Goal: Communication & Community: Answer question/provide support

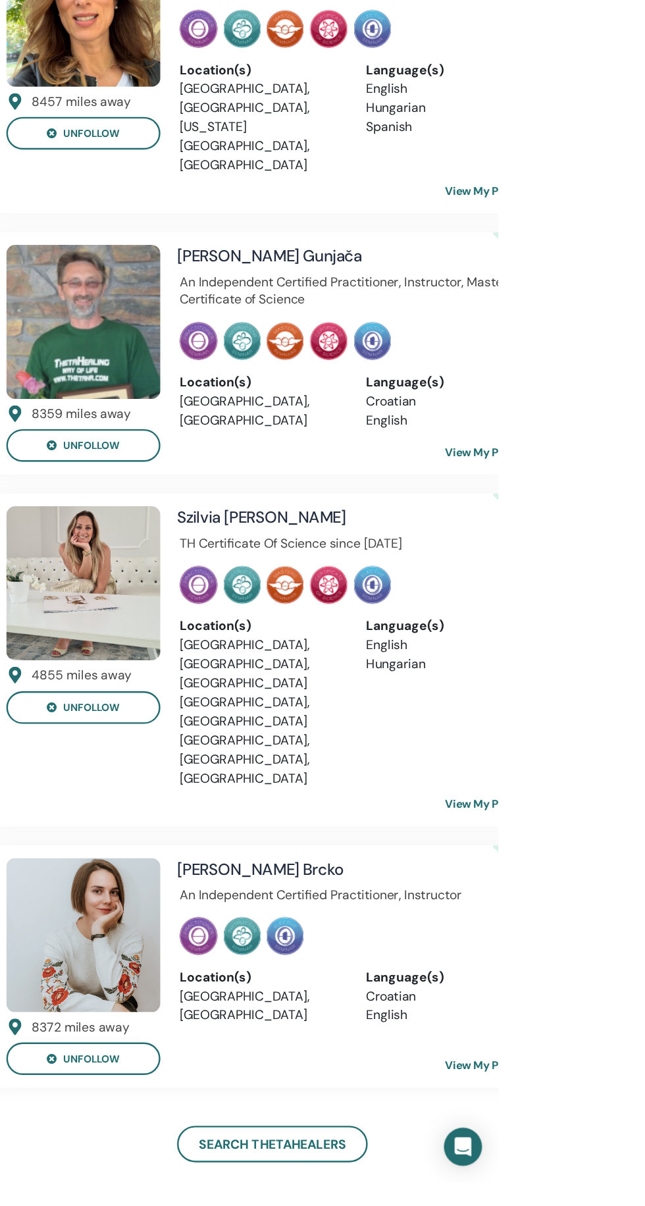
click at [645, 880] on link "View My Profile" at bounding box center [645, 893] width 88 height 26
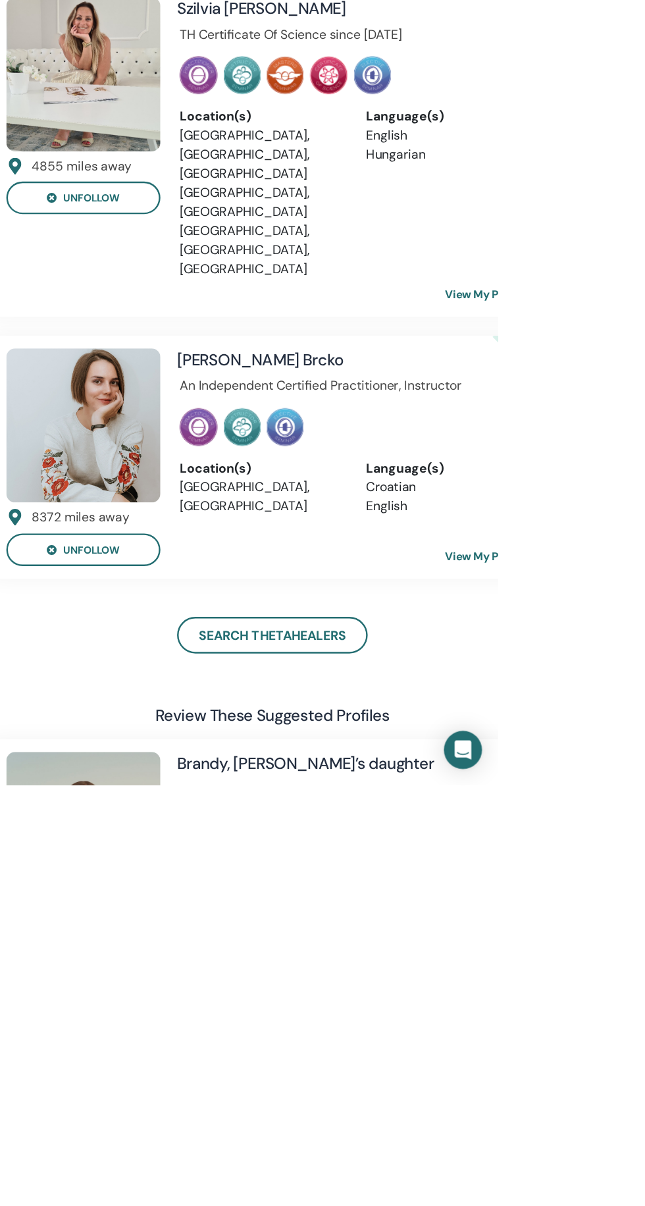
scroll to position [128, 0]
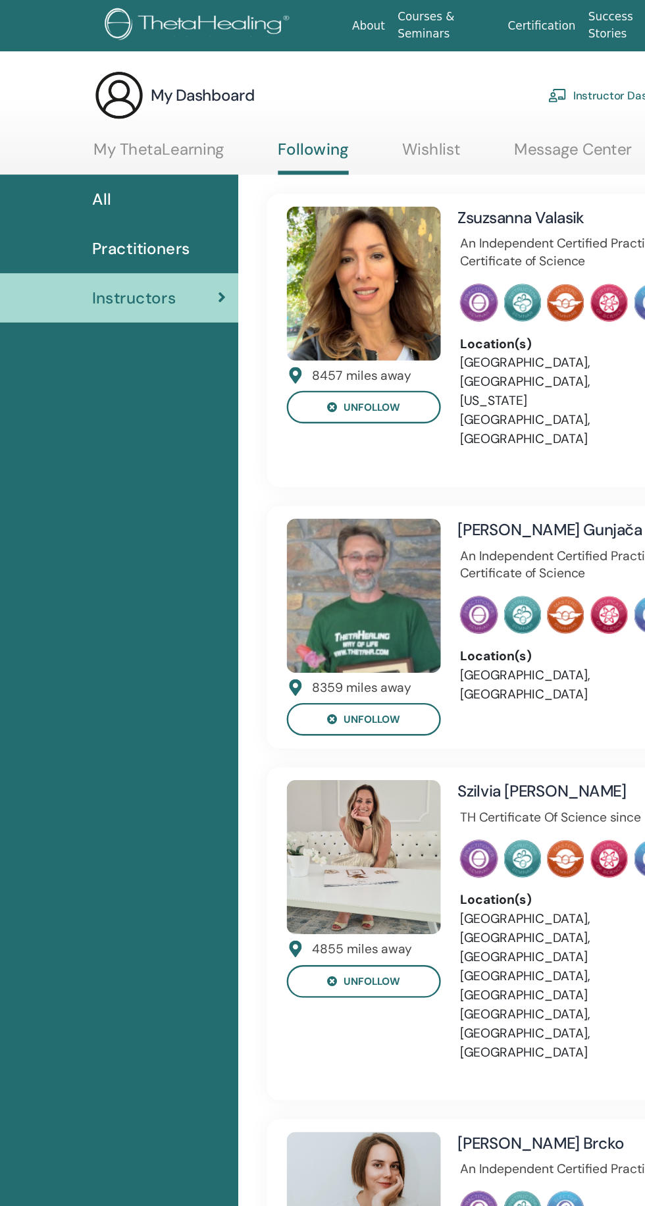
click at [115, 119] on link "My ThetaLearning" at bounding box center [132, 129] width 108 height 26
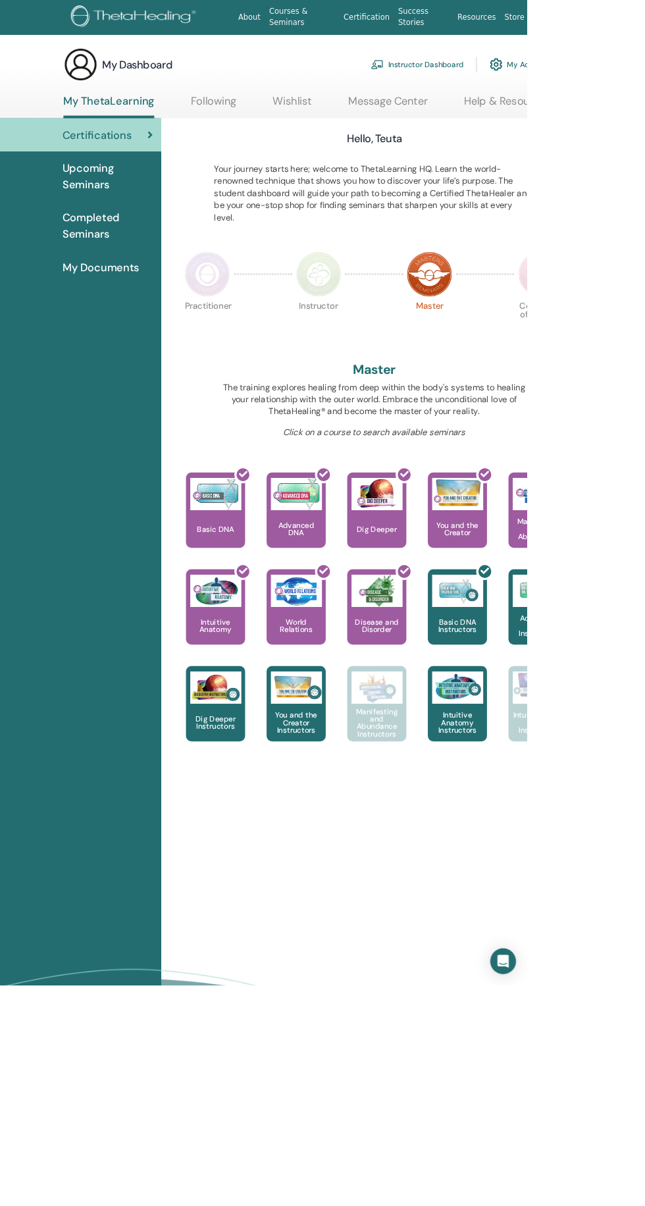
click at [257, 124] on link "Following" at bounding box center [262, 129] width 56 height 26
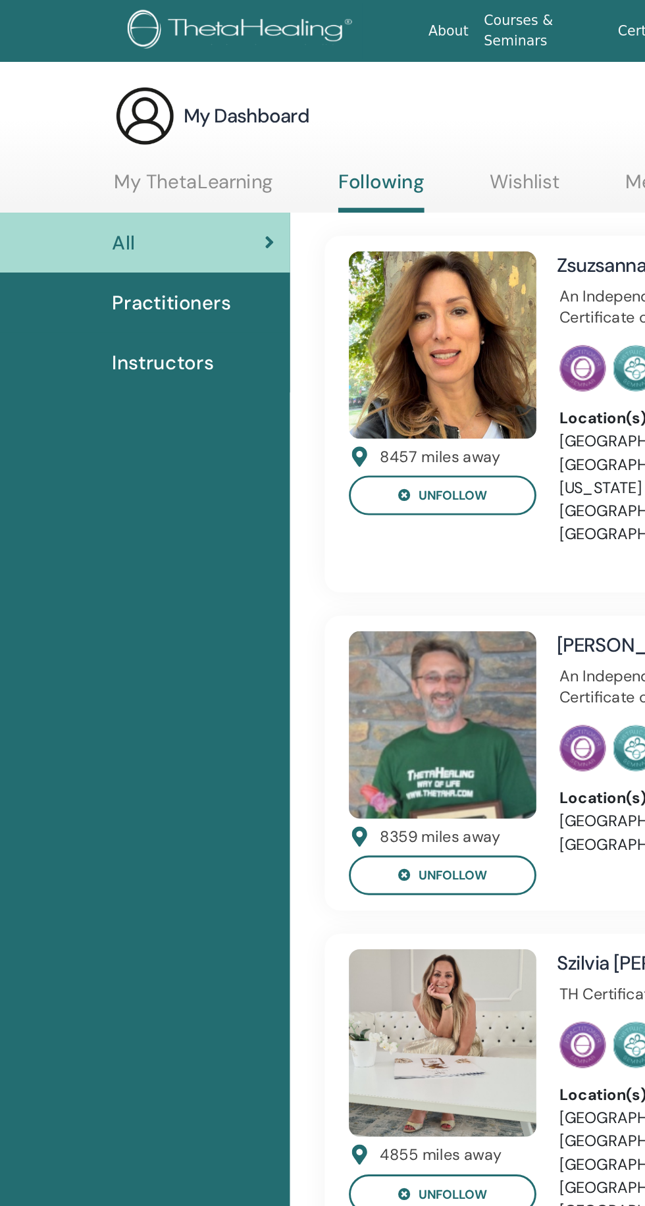
click at [371, 119] on link "Wishlist" at bounding box center [358, 129] width 48 height 26
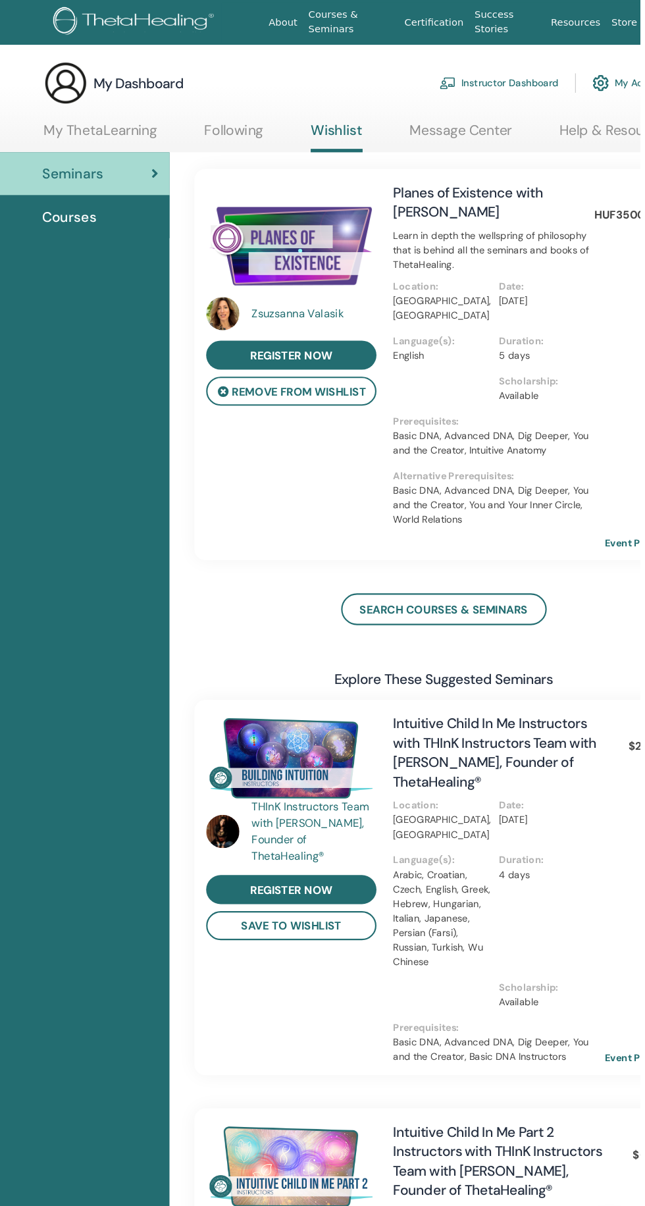
click at [55, 202] on div "Courses" at bounding box center [99, 206] width 176 height 20
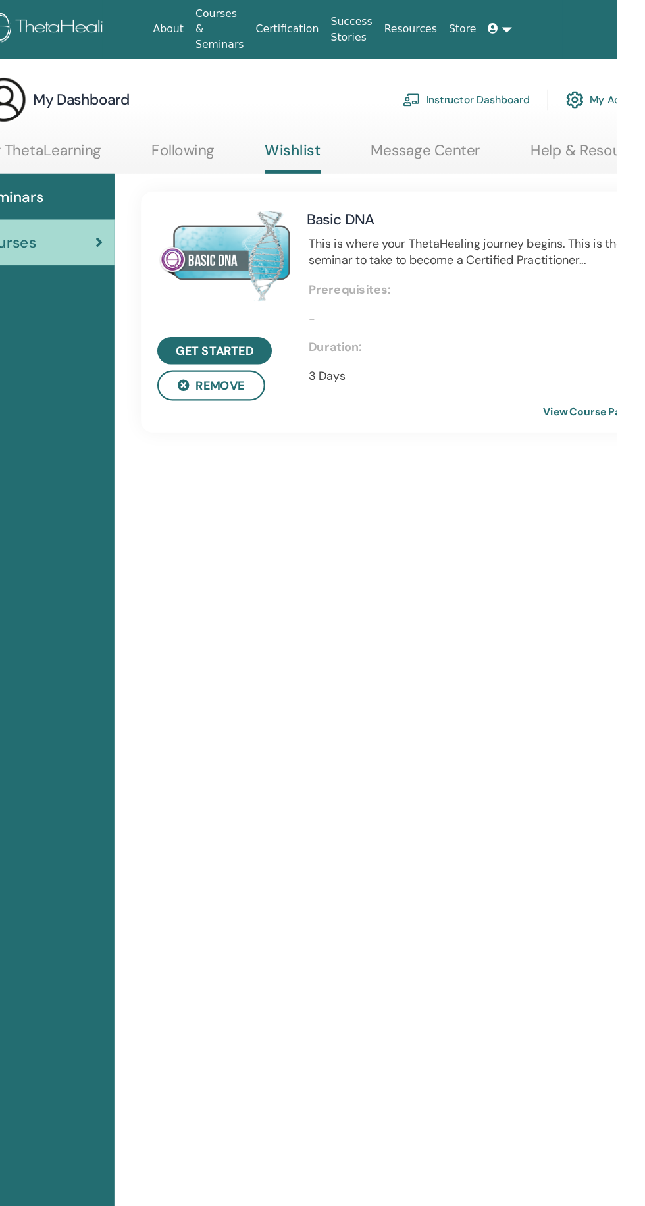
click at [246, 130] on link "Following" at bounding box center [258, 139] width 56 height 26
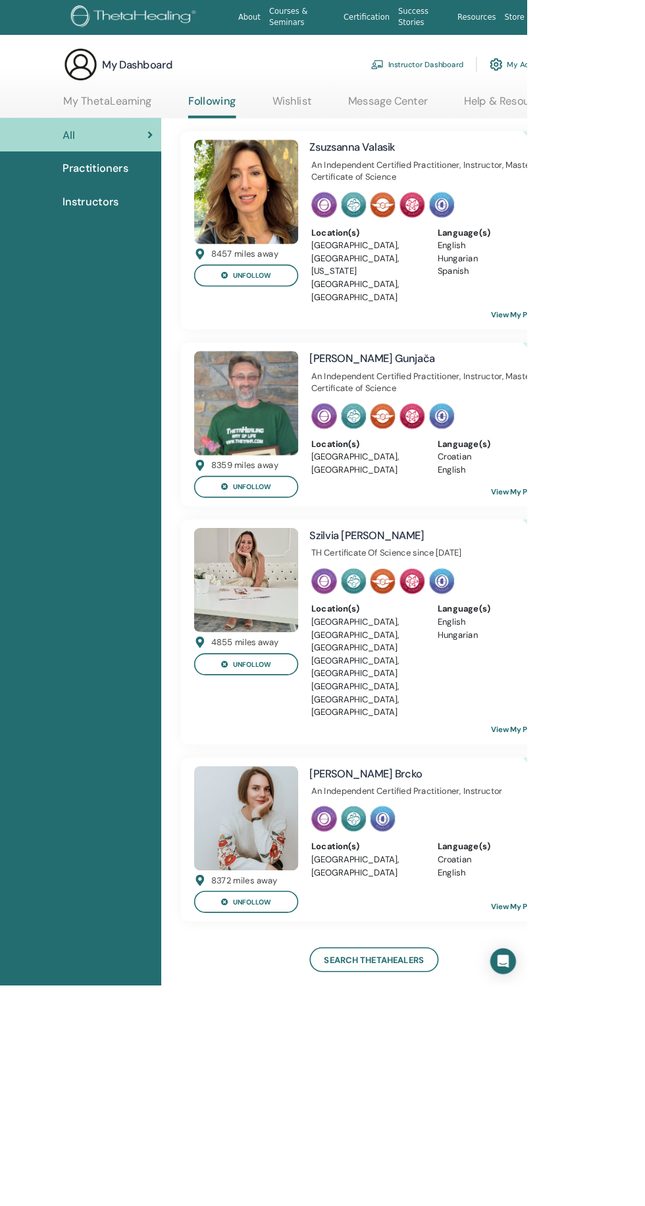
click at [458, 117] on link "Message Center" at bounding box center [474, 129] width 97 height 26
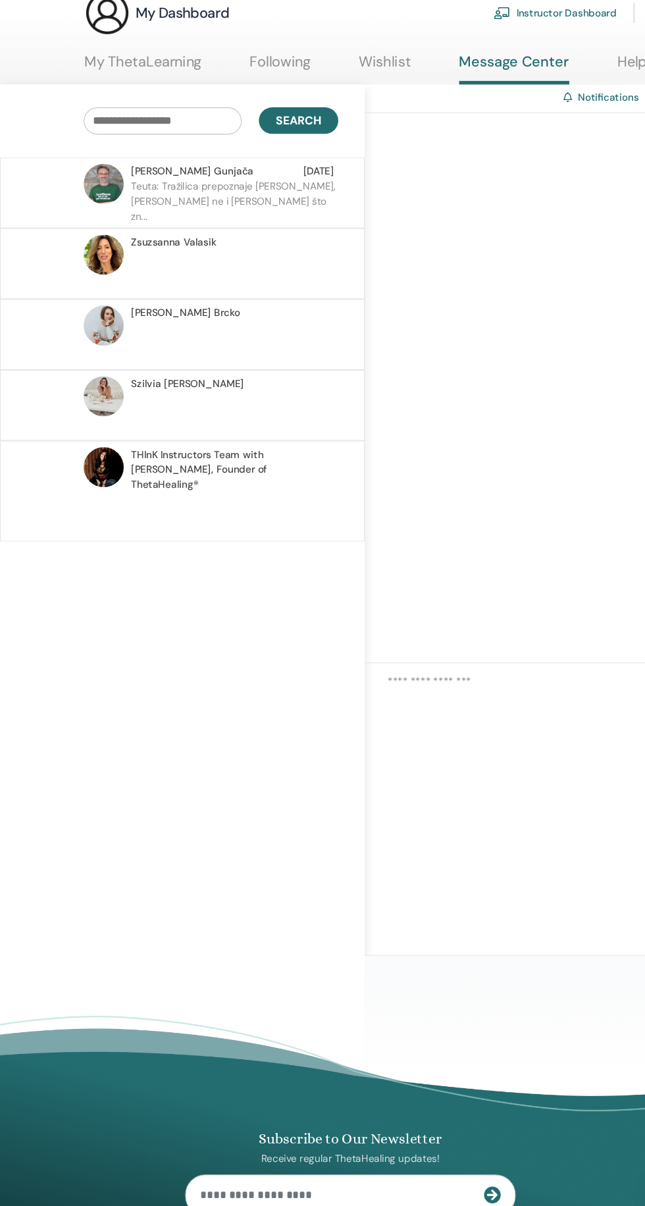
click at [170, 248] on p "Teuta: Tražilica prepoznaje [PERSON_NAME], [PERSON_NAME] ne i [PERSON_NAME] što…" at bounding box center [216, 262] width 191 height 40
